Goal: Transaction & Acquisition: Purchase product/service

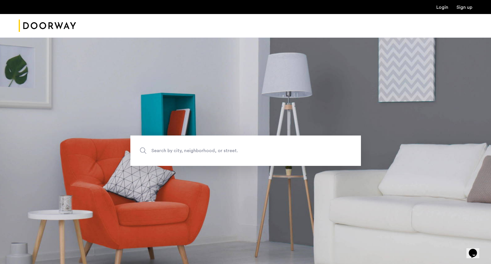
click at [442, 6] on link "Login" at bounding box center [442, 7] width 12 height 5
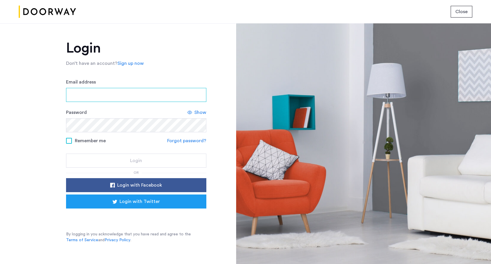
click at [122, 91] on input "Email address" at bounding box center [136, 95] width 140 height 14
type input "**********"
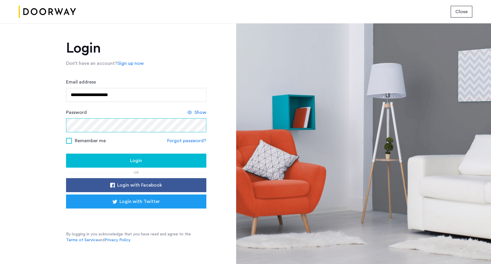
click at [66, 154] on button "Login" at bounding box center [136, 161] width 140 height 14
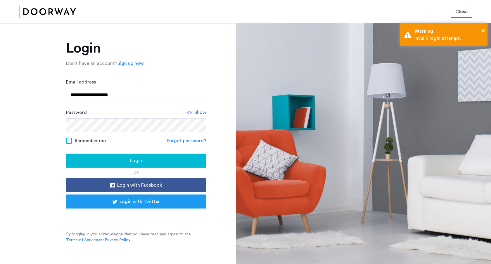
click at [192, 115] on div "Show" at bounding box center [196, 112] width 19 height 7
click at [194, 113] on icon at bounding box center [191, 112] width 5 height 5
click at [146, 135] on form "**********" at bounding box center [136, 123] width 140 height 89
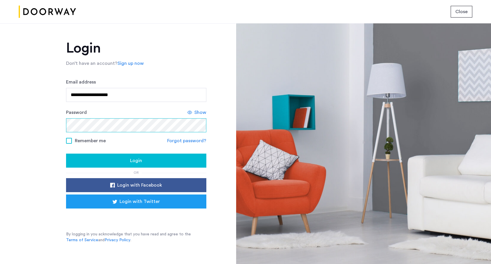
click at [66, 154] on button "Login" at bounding box center [136, 161] width 140 height 14
click at [128, 156] on button "Login" at bounding box center [136, 161] width 140 height 14
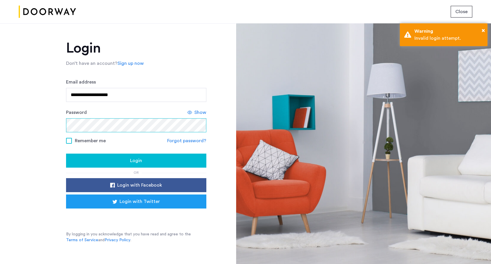
click at [66, 154] on button "Login" at bounding box center [136, 161] width 140 height 14
click at [133, 159] on span "Login" at bounding box center [136, 160] width 12 height 7
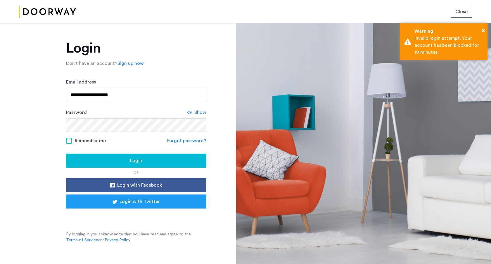
click at [169, 139] on link "Forgot password?" at bounding box center [186, 140] width 39 height 7
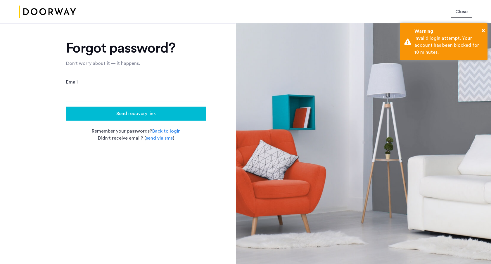
click at [142, 108] on button "Send recovery link" at bounding box center [136, 114] width 140 height 14
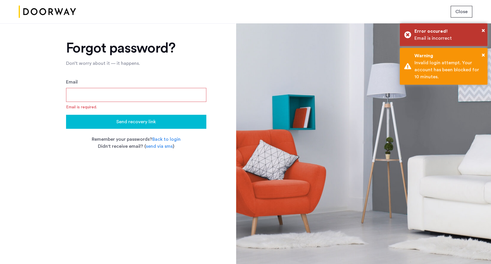
click at [141, 99] on input "Email" at bounding box center [136, 95] width 140 height 14
type input "**********"
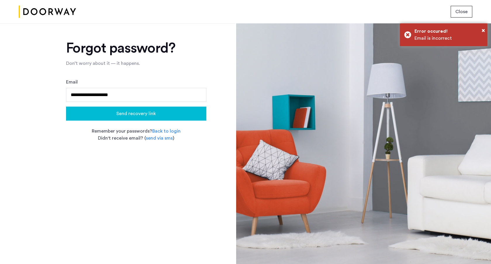
click at [139, 119] on button "Send recovery link" at bounding box center [136, 114] width 140 height 14
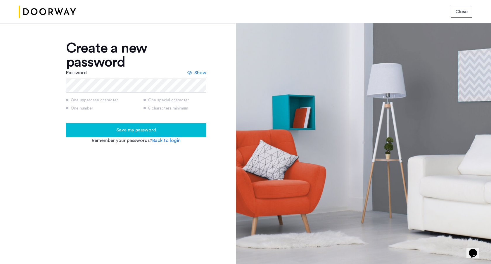
click at [127, 127] on span "Save my password" at bounding box center [136, 130] width 40 height 7
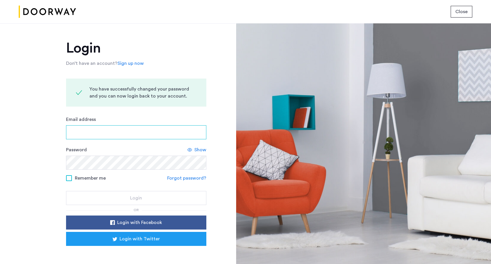
click at [125, 137] on input "Email address" at bounding box center [136, 132] width 140 height 14
type input "**********"
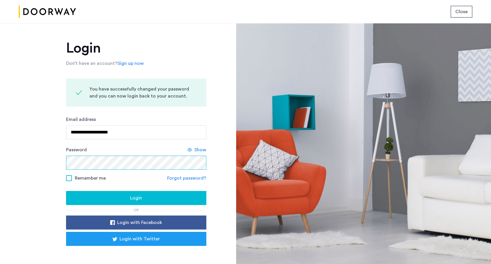
click at [66, 191] on button "Login" at bounding box center [136, 198] width 140 height 14
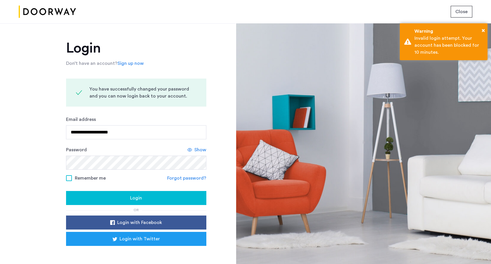
click at [196, 152] on span "Show" at bounding box center [200, 149] width 12 height 7
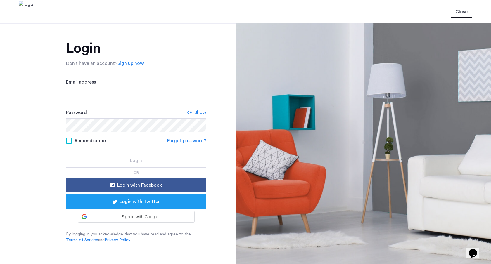
click at [130, 103] on form "Email address Password Show Remember me Forgot password? Login" at bounding box center [136, 123] width 140 height 89
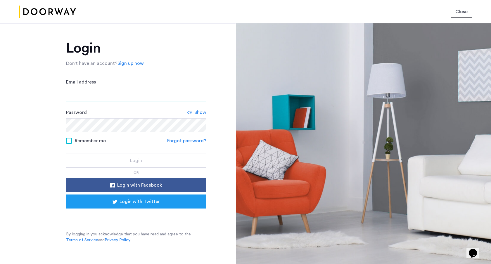
click at [129, 99] on input "Email address" at bounding box center [136, 95] width 140 height 14
type input "**********"
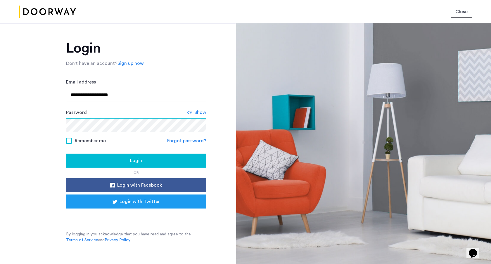
click at [66, 154] on button "Login" at bounding box center [136, 161] width 140 height 14
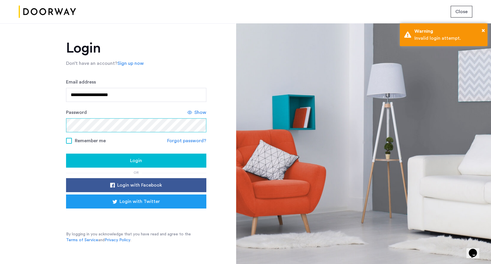
click at [66, 154] on button "Login" at bounding box center [136, 161] width 140 height 14
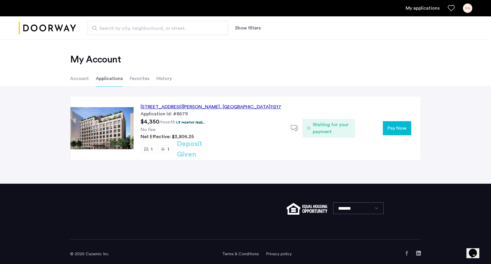
click at [168, 107] on div "151 South Elliott Place, Unit 8J, Brooklyn , NY 11217" at bounding box center [211, 106] width 141 height 7
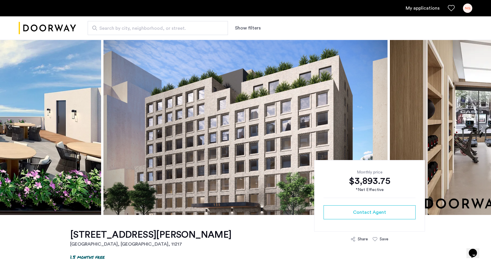
click at [410, 11] on link "My applications" at bounding box center [423, 8] width 34 height 7
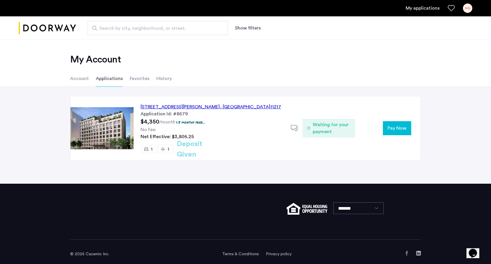
click at [390, 121] on button "Pay Now" at bounding box center [397, 128] width 28 height 14
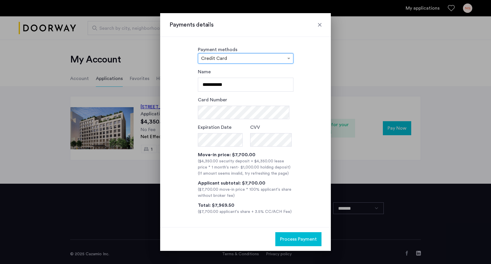
click at [258, 60] on input "text" at bounding box center [239, 59] width 77 height 4
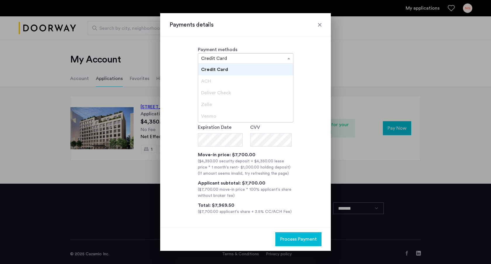
click at [258, 58] on input "text" at bounding box center [239, 59] width 77 height 4
click at [206, 79] on span "ACH" at bounding box center [206, 81] width 10 height 5
click at [207, 82] on span "ACH" at bounding box center [206, 81] width 10 height 5
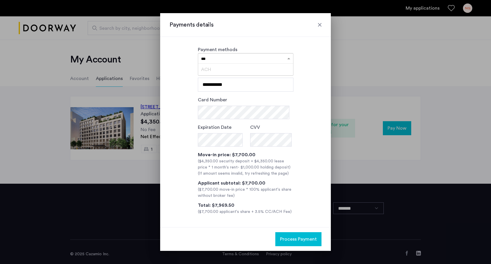
type input "***"
click at [208, 89] on input "**********" at bounding box center [246, 85] width 96 height 14
click at [219, 62] on div "× Credit Card" at bounding box center [246, 58] width 96 height 11
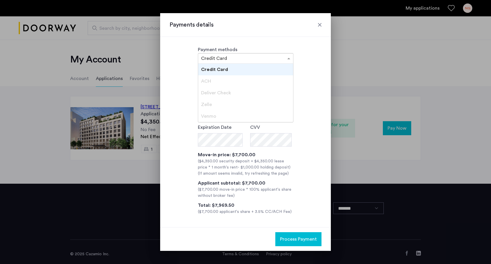
click at [221, 80] on div "ACH" at bounding box center [245, 81] width 95 height 12
click at [317, 63] on div "Payment methods × Credit Card Credit Card ACH Deliver Check [PERSON_NAME]" at bounding box center [246, 55] width 152 height 18
